Goal: Book appointment/travel/reservation

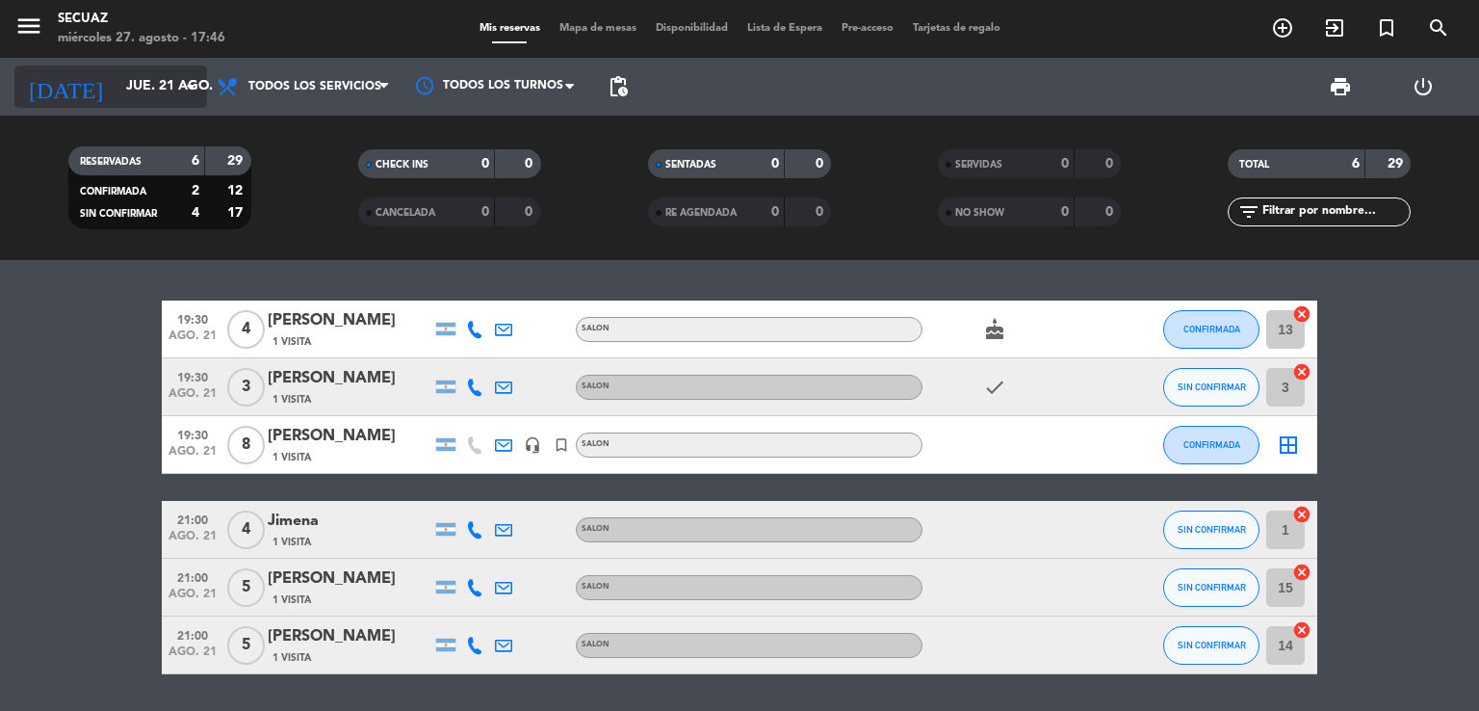
click at [176, 81] on input "jue. 21 ago." at bounding box center [208, 86] width 183 height 35
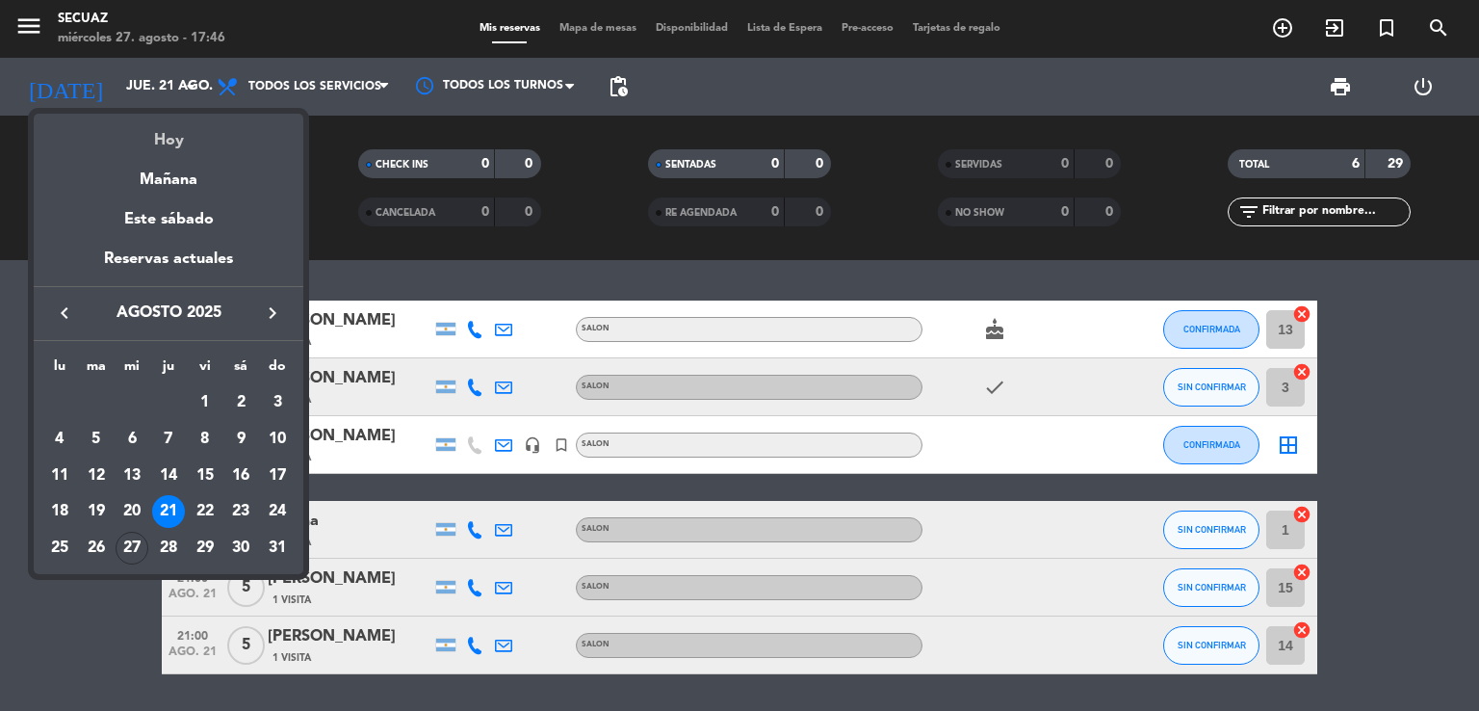
click at [173, 140] on div "Hoy" at bounding box center [169, 133] width 270 height 39
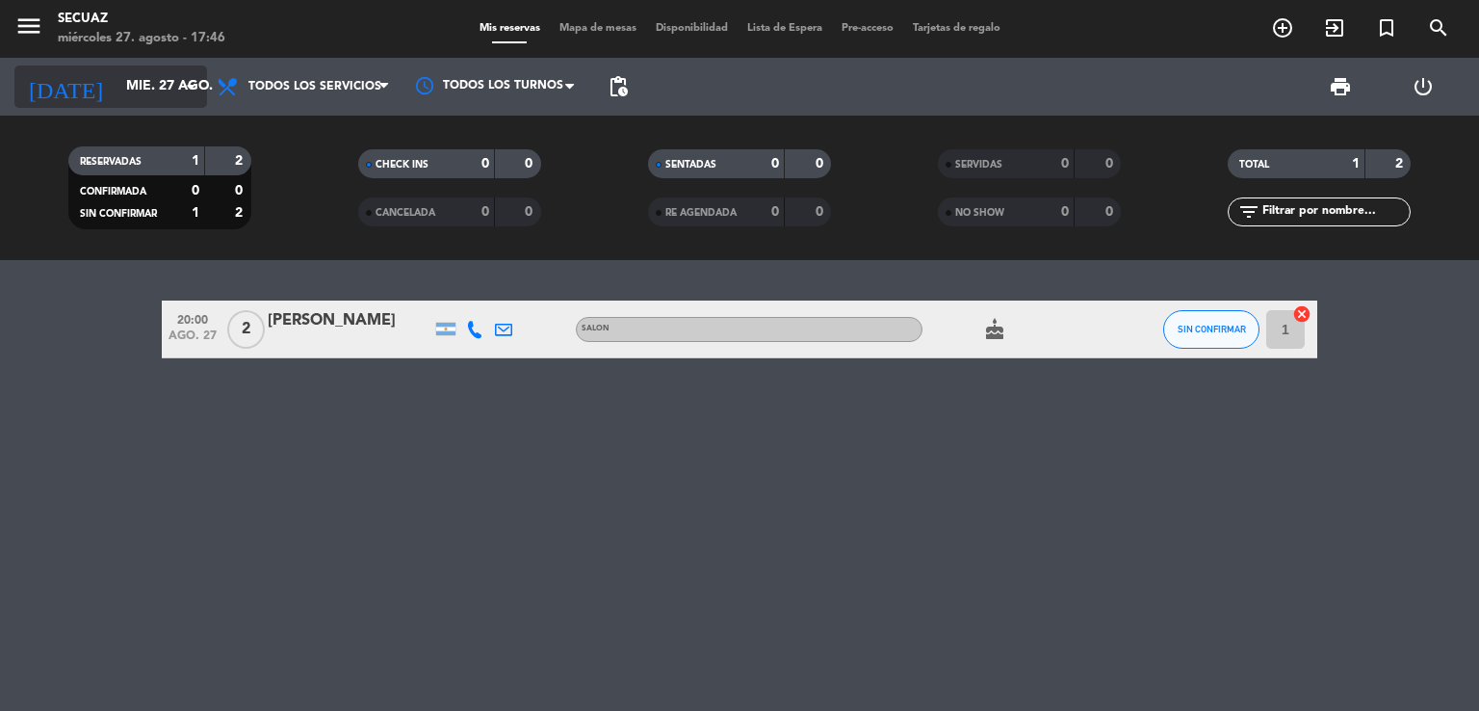
click at [166, 88] on input "mié. 27 ago." at bounding box center [208, 86] width 183 height 35
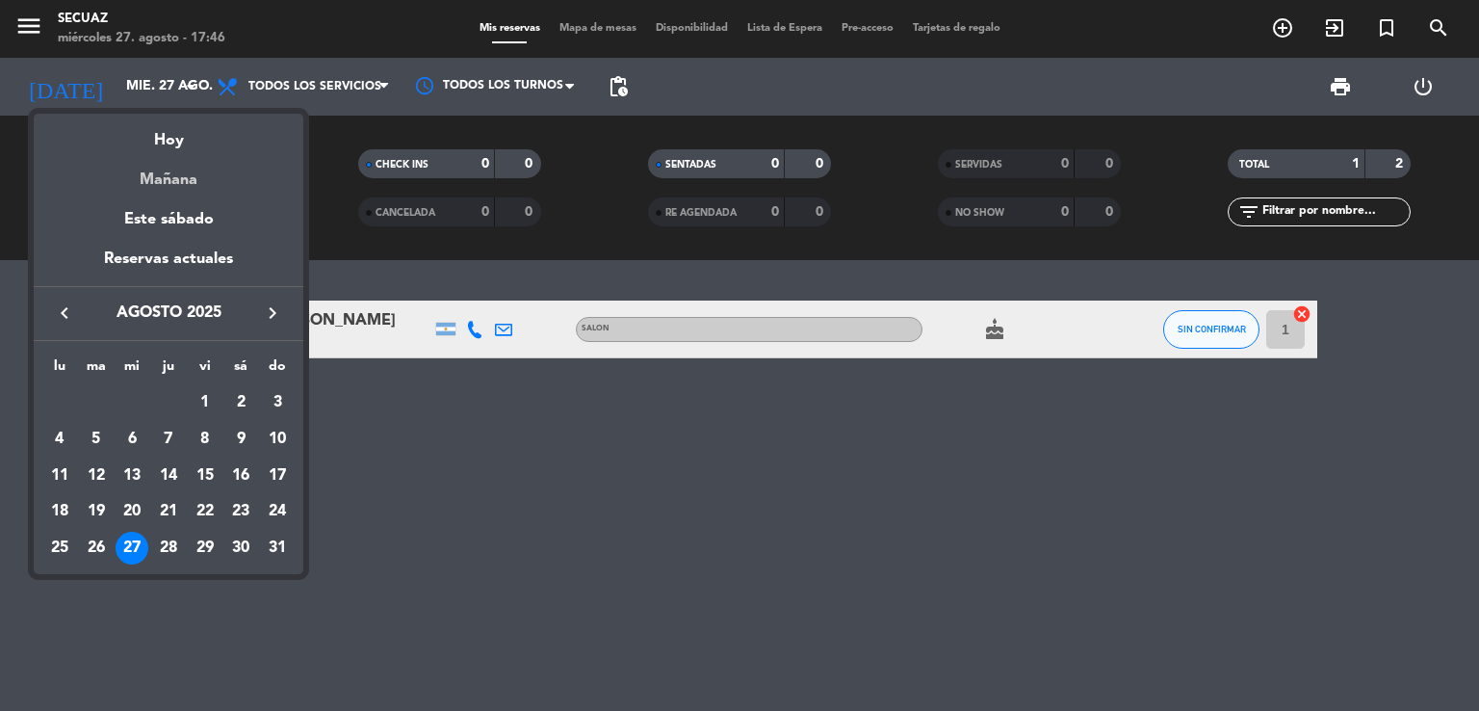
click at [174, 182] on div "Mañana" at bounding box center [169, 172] width 270 height 39
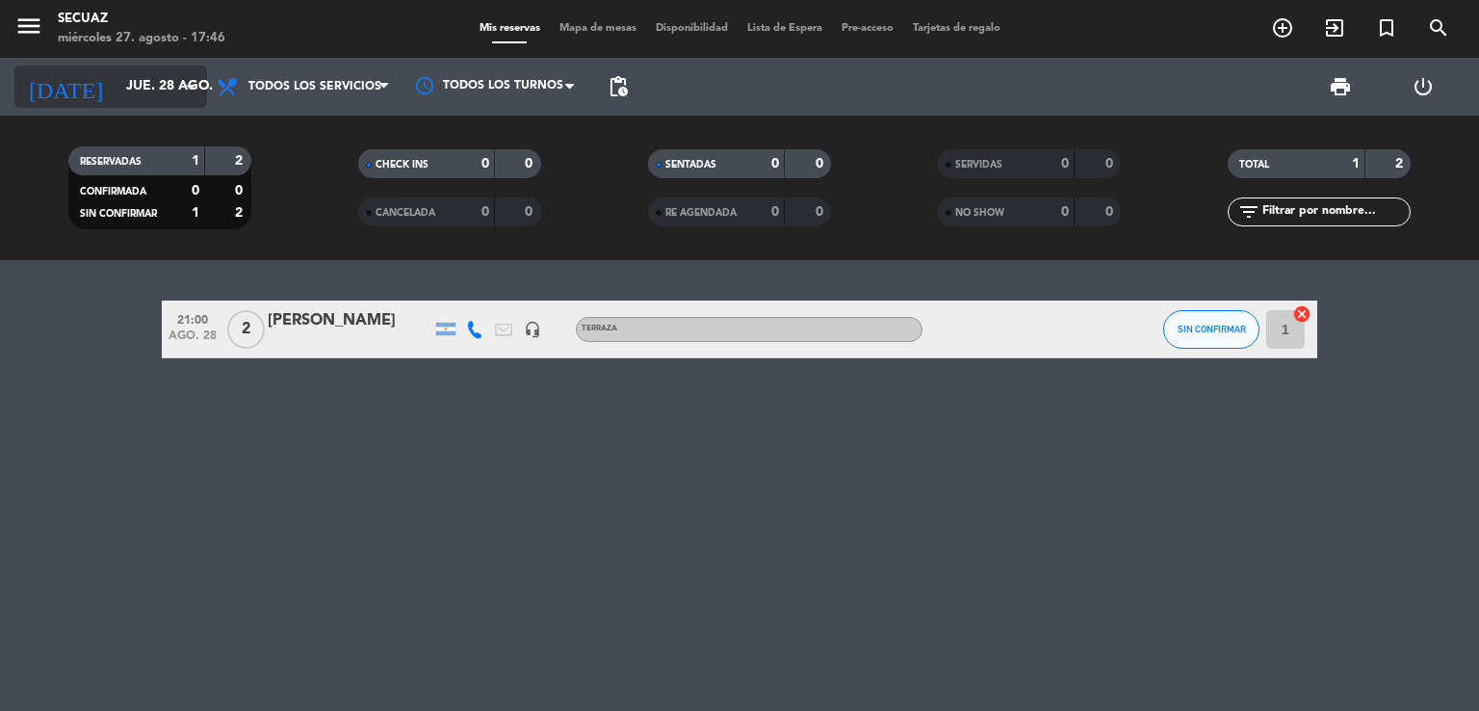
click at [192, 91] on icon "arrow_drop_down" at bounding box center [190, 86] width 23 height 23
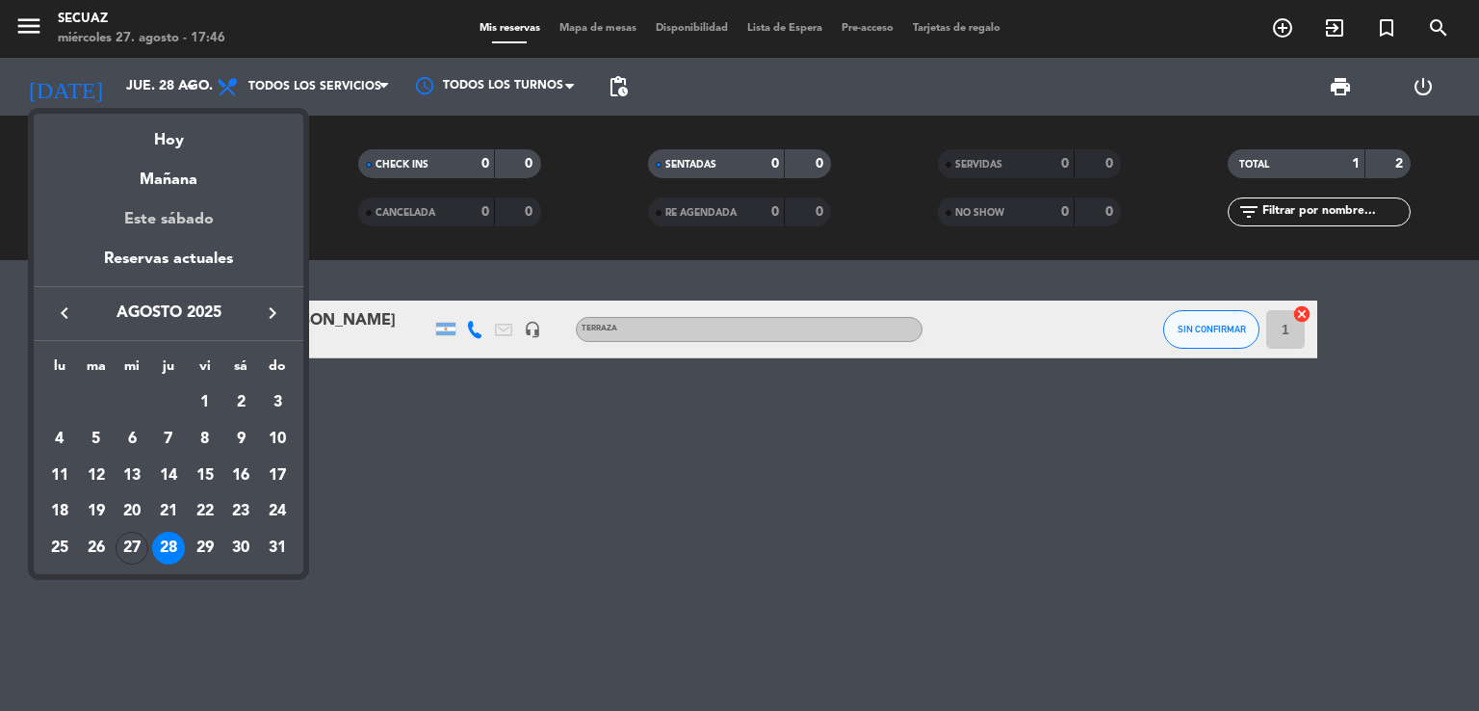
click at [206, 217] on div "Este sábado" at bounding box center [169, 220] width 270 height 54
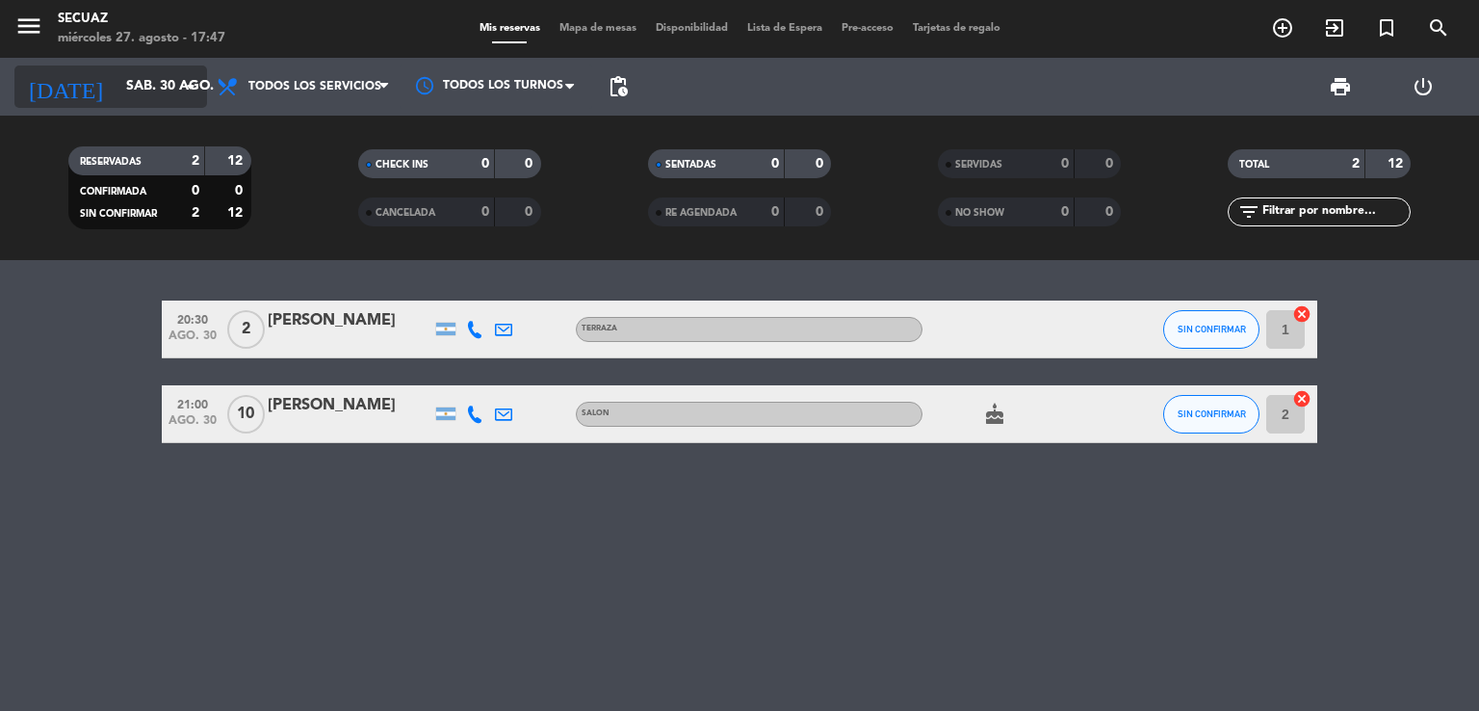
click at [180, 86] on icon "arrow_drop_down" at bounding box center [190, 86] width 23 height 23
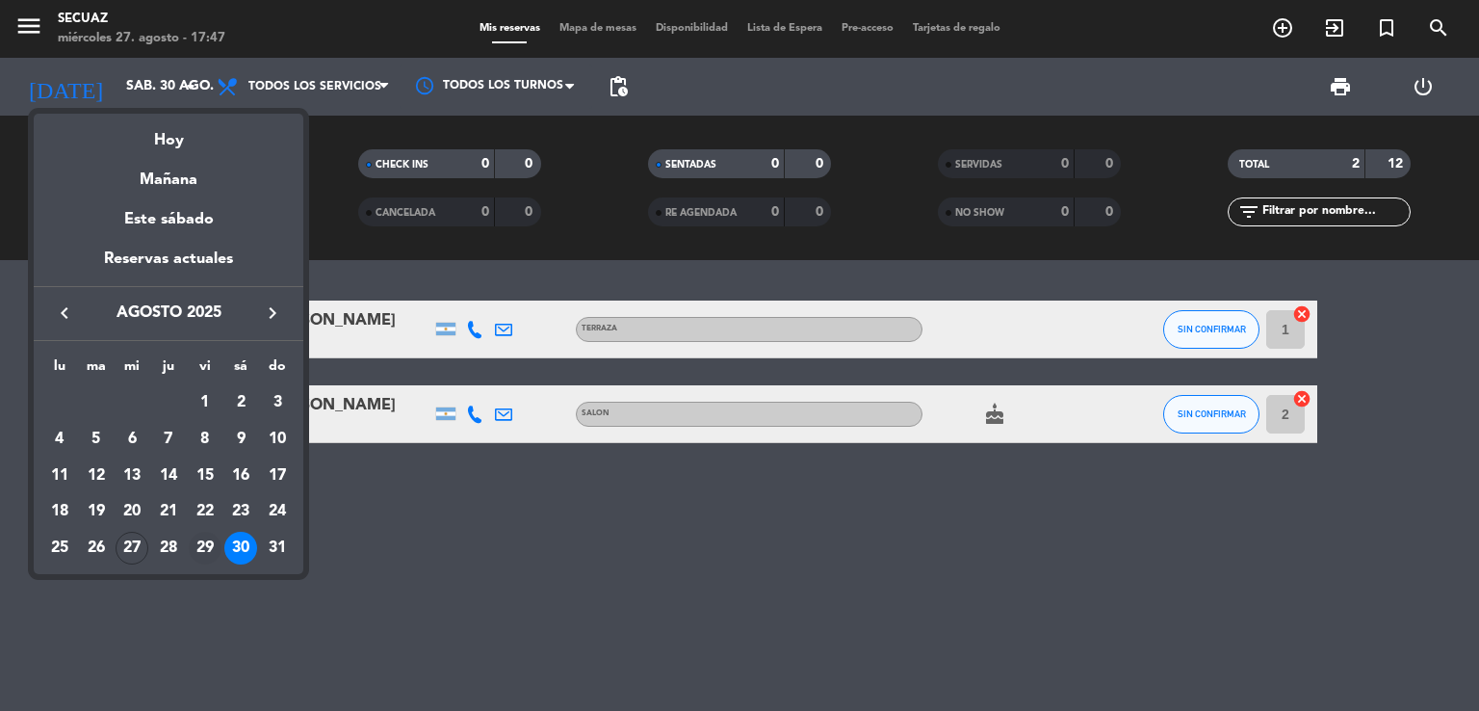
click at [211, 547] on div "29" at bounding box center [205, 548] width 33 height 33
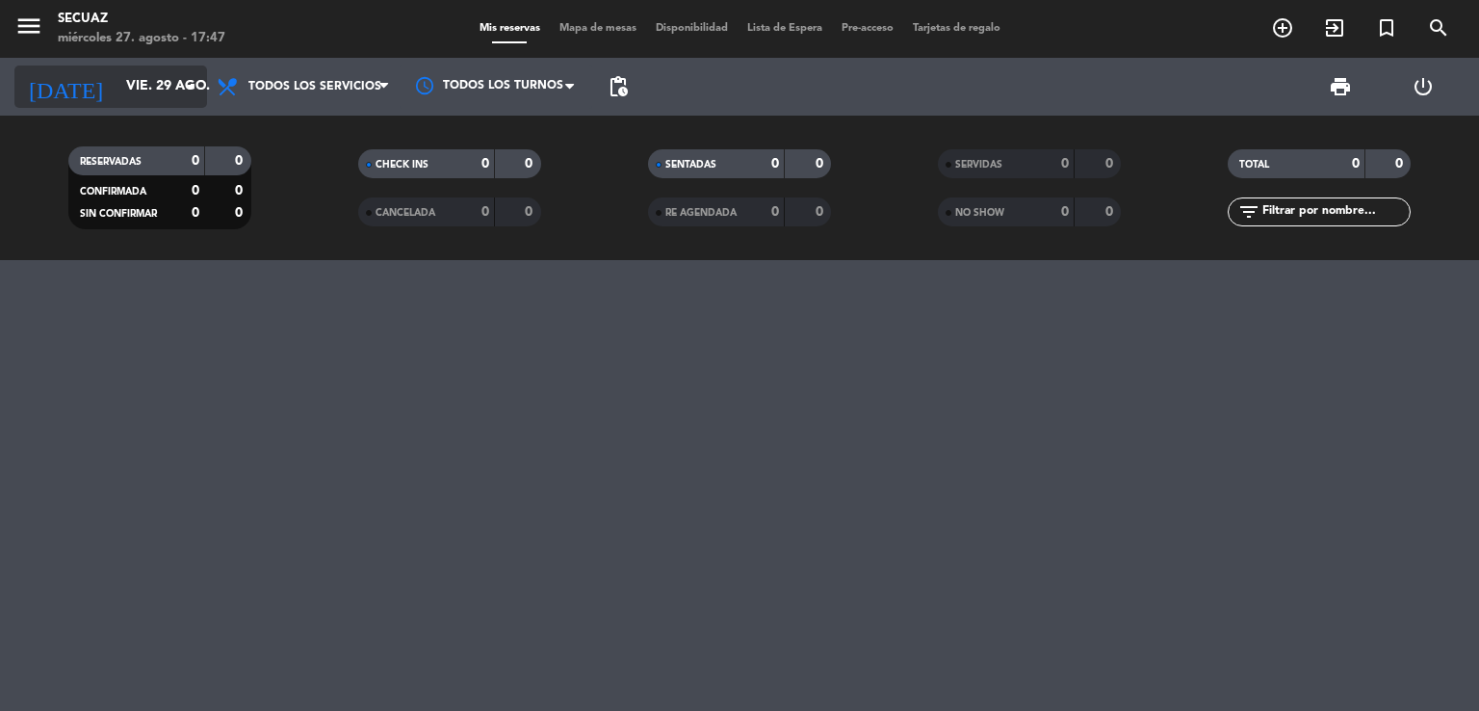
click at [158, 103] on input "vie. 29 ago." at bounding box center [208, 86] width 183 height 35
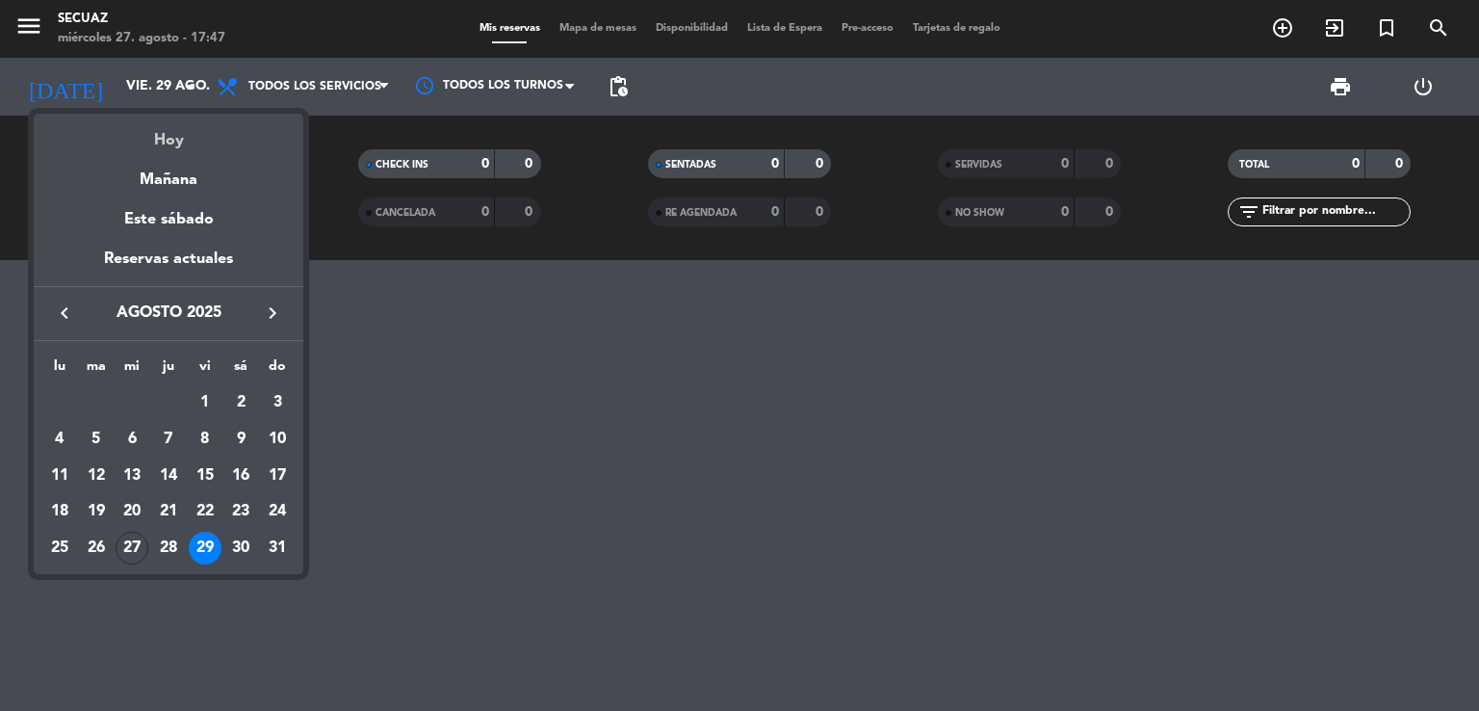
click at [175, 148] on div "Hoy" at bounding box center [169, 133] width 270 height 39
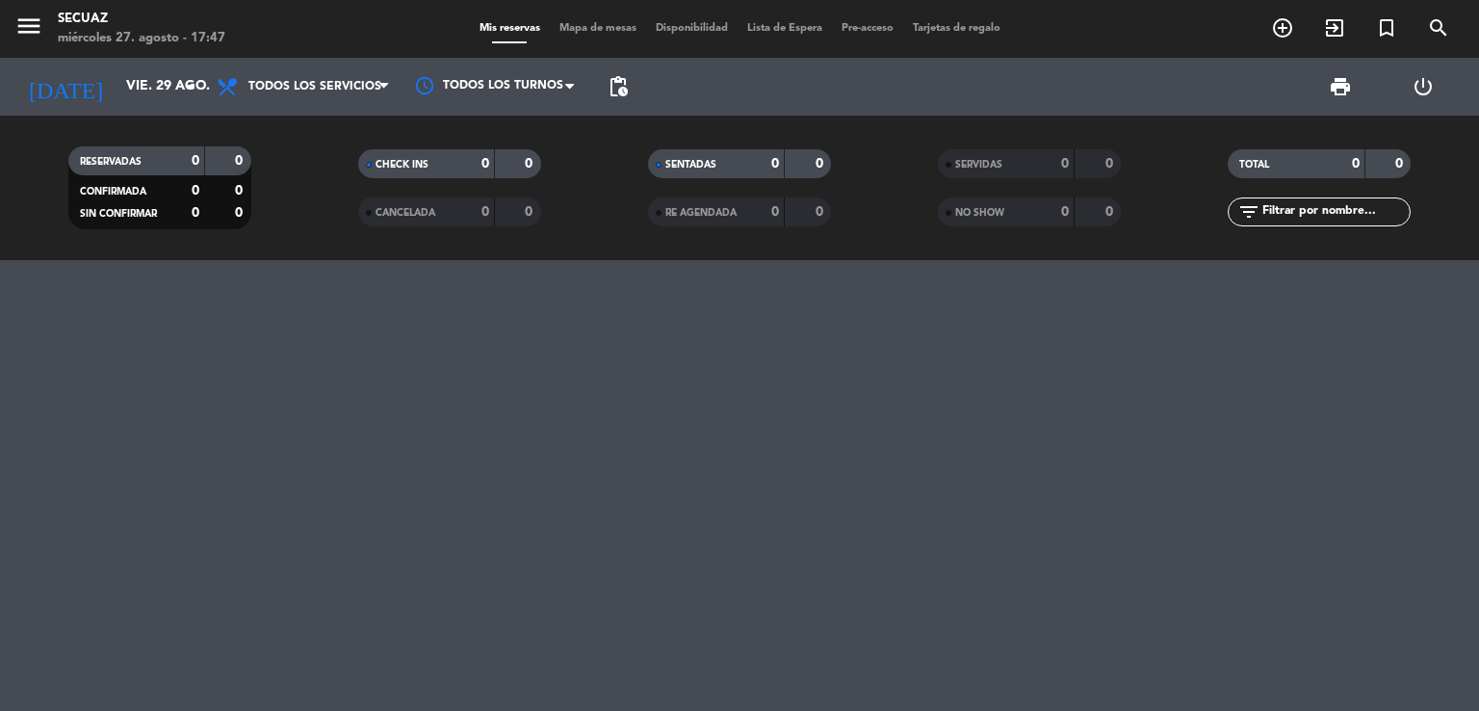
type input "mié. 27 ago."
